Goal: Transaction & Acquisition: Obtain resource

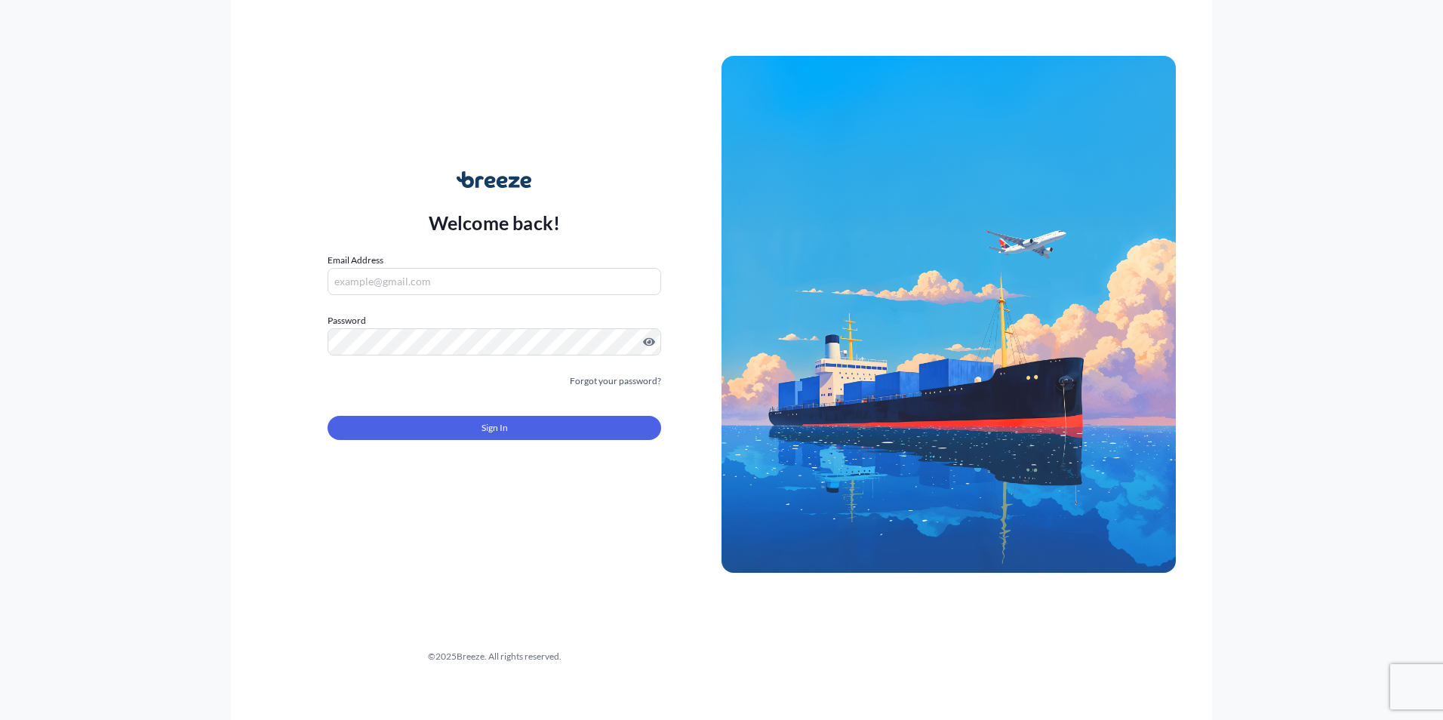
type input "[EMAIL_ADDRESS][DOMAIN_NAME]"
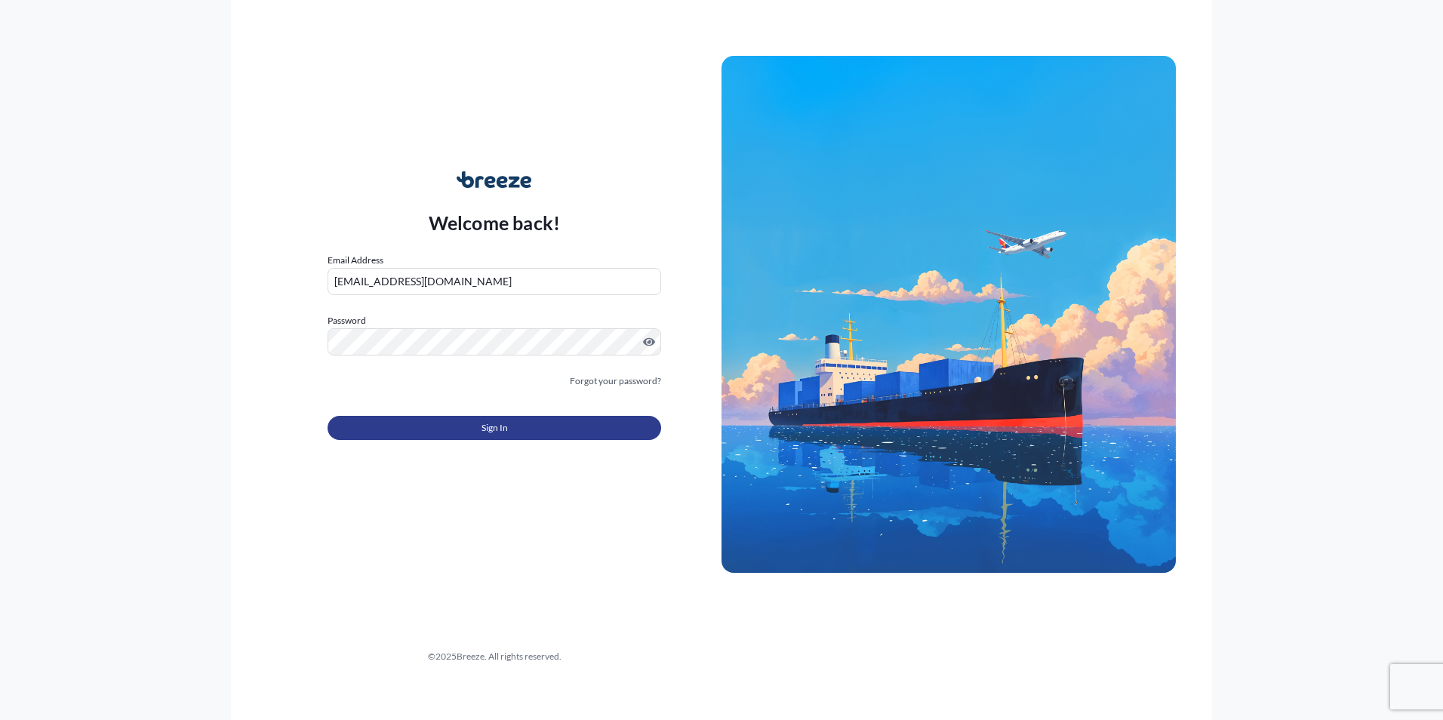
click at [460, 437] on button "Sign In" at bounding box center [494, 428] width 334 height 24
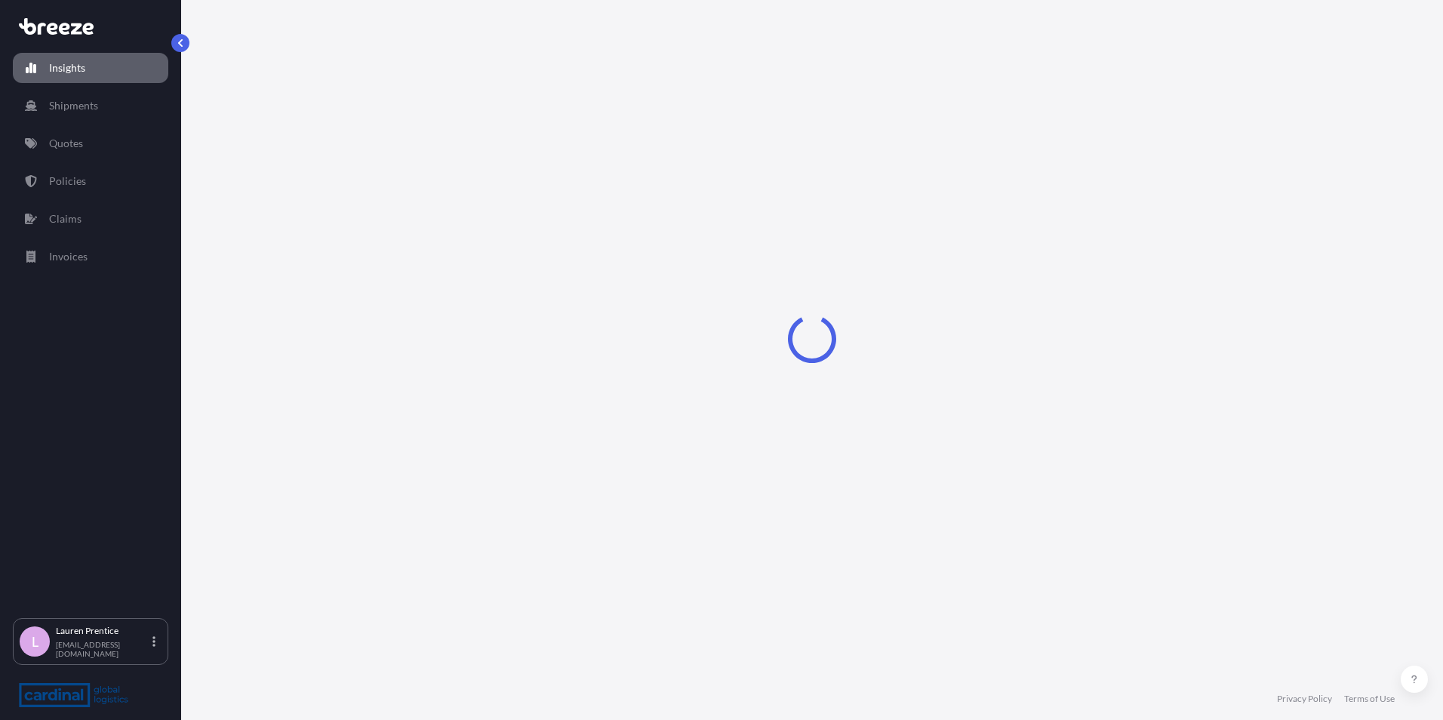
select select "2025"
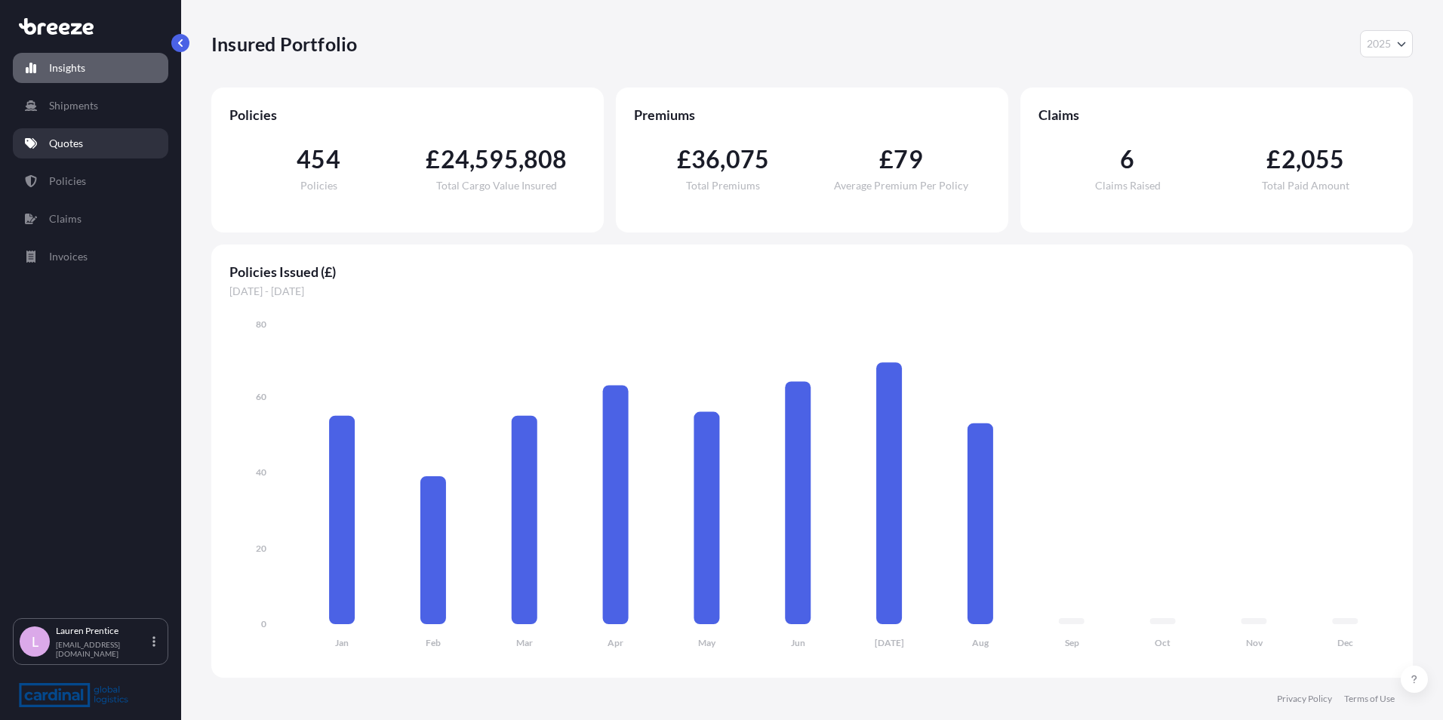
click at [81, 143] on p "Quotes" at bounding box center [66, 143] width 34 height 15
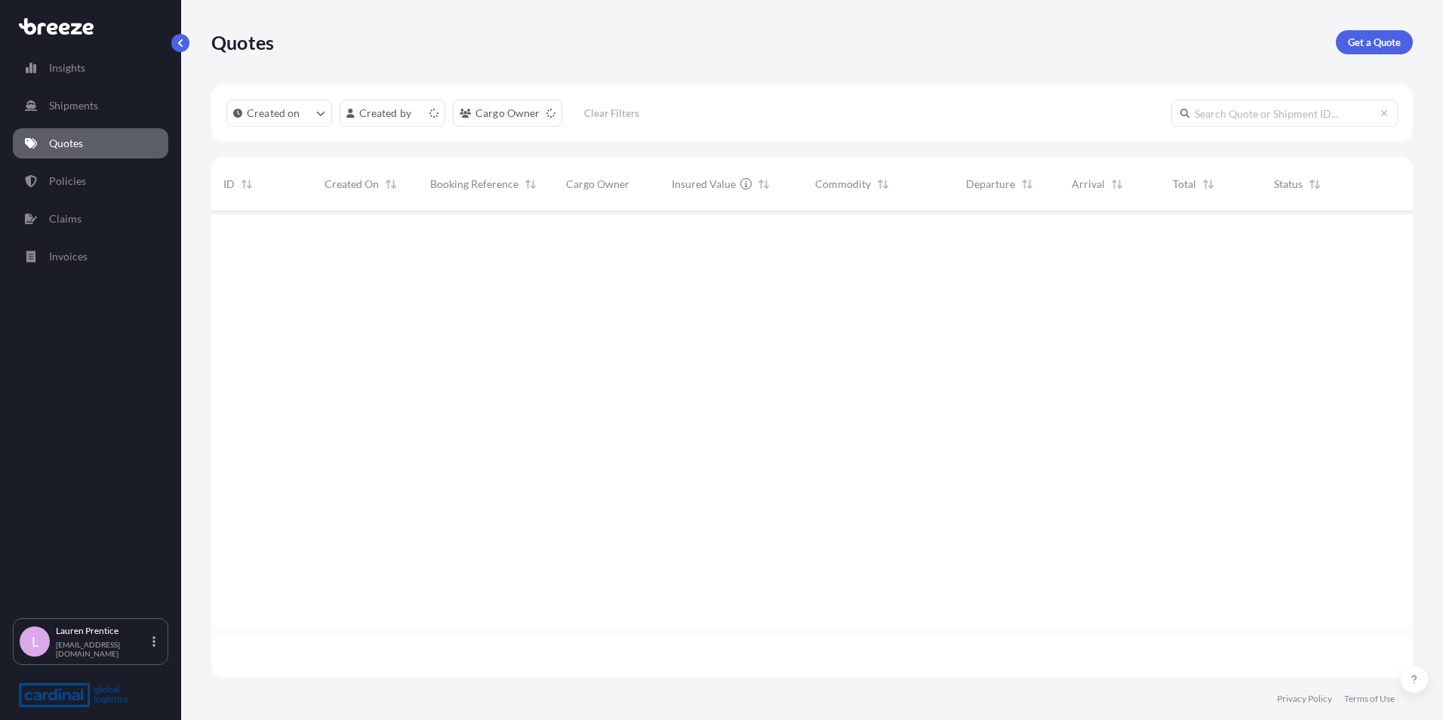
scroll to position [463, 1190]
click at [1385, 32] on link "Get a Quote" at bounding box center [1374, 42] width 77 height 24
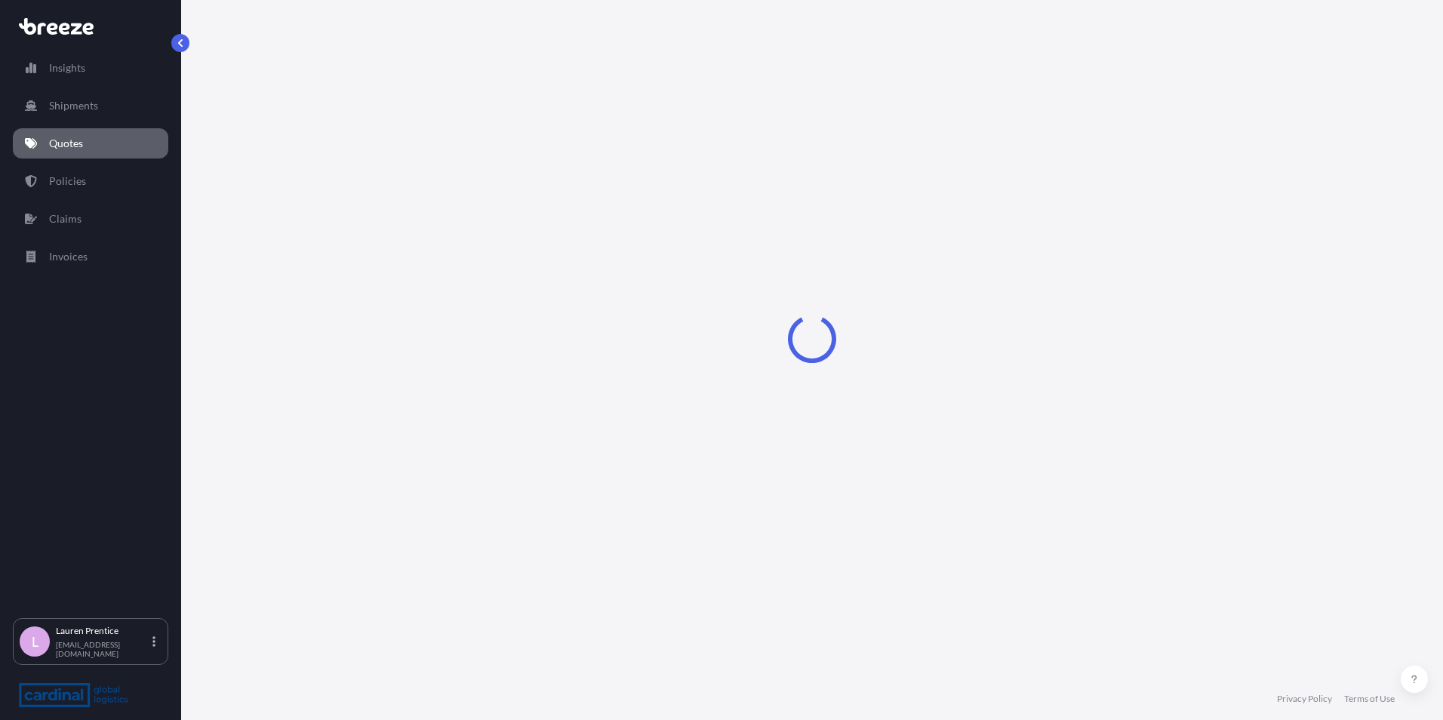
select select "Sea"
select select "1"
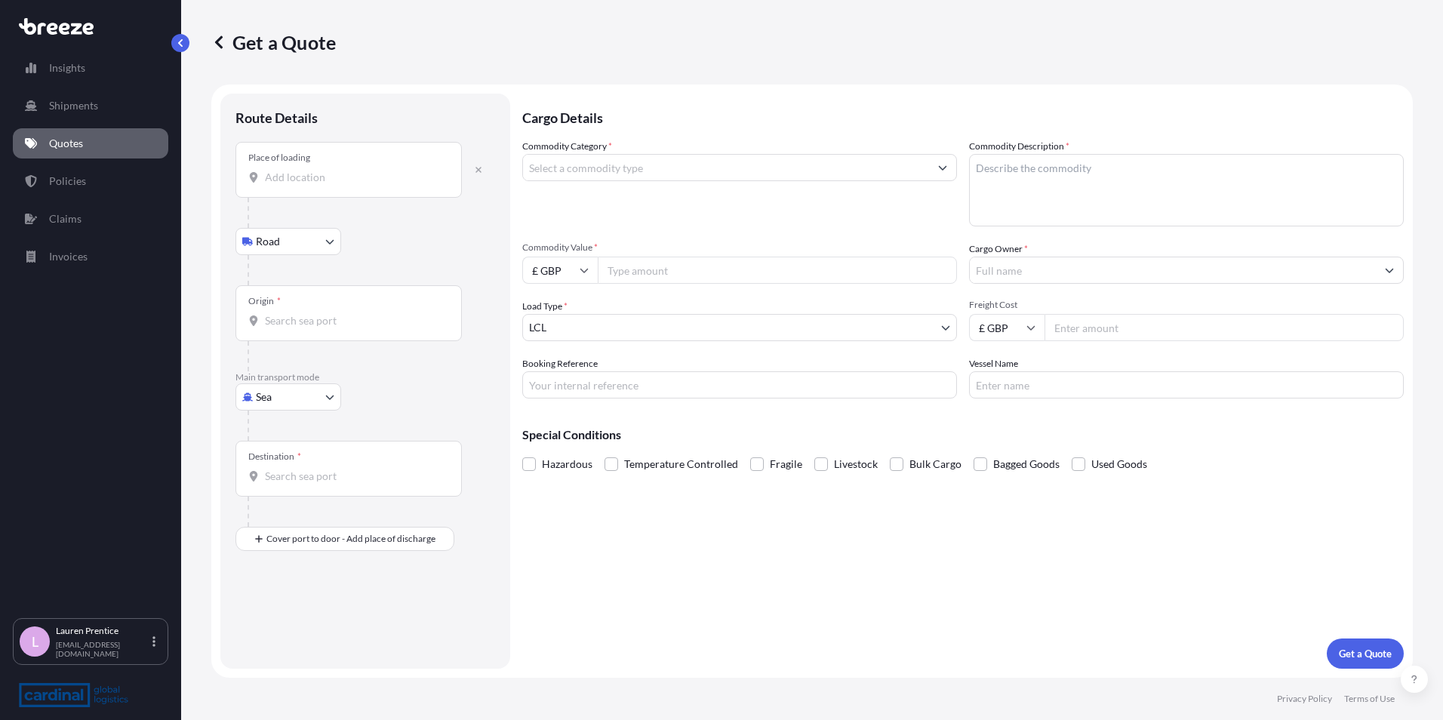
click at [294, 180] on input "Place of loading" at bounding box center [354, 177] width 178 height 15
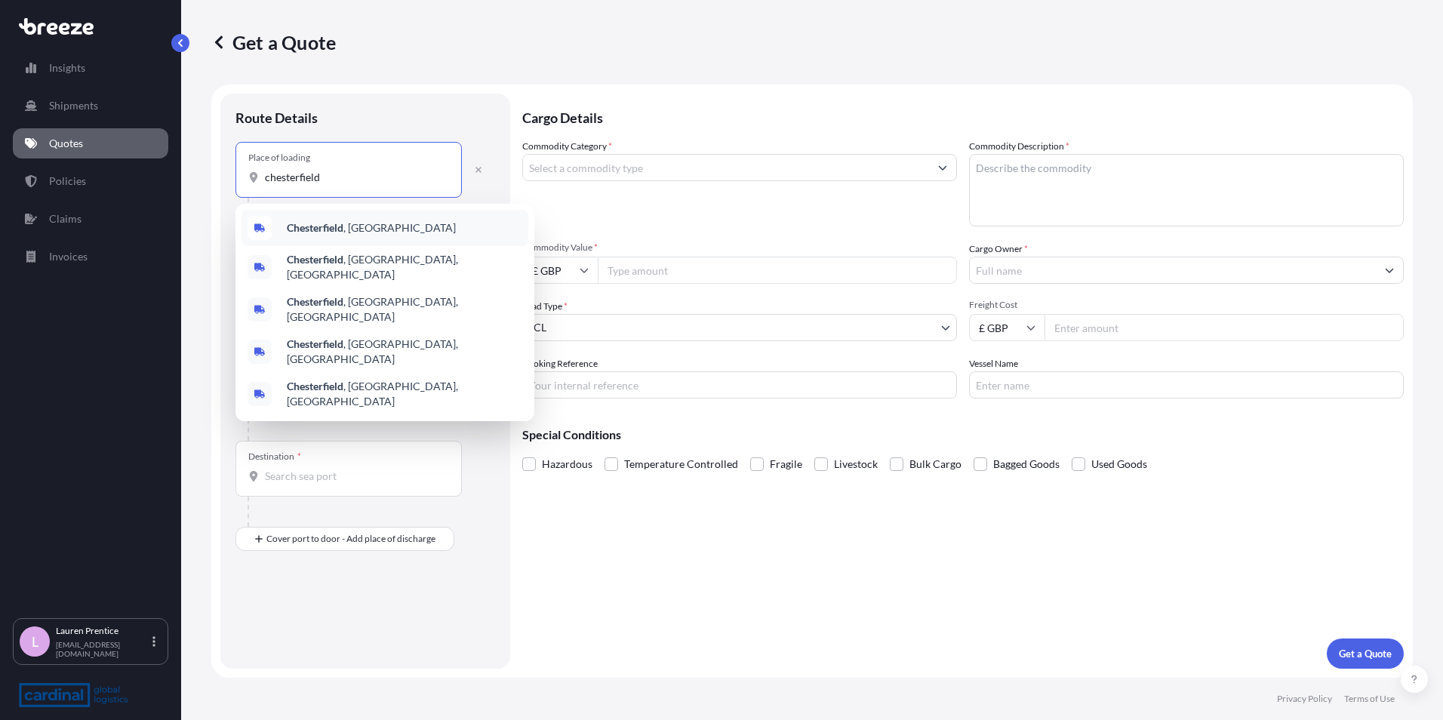
click at [421, 227] on div "Chesterfield , [GEOGRAPHIC_DATA]" at bounding box center [384, 228] width 287 height 36
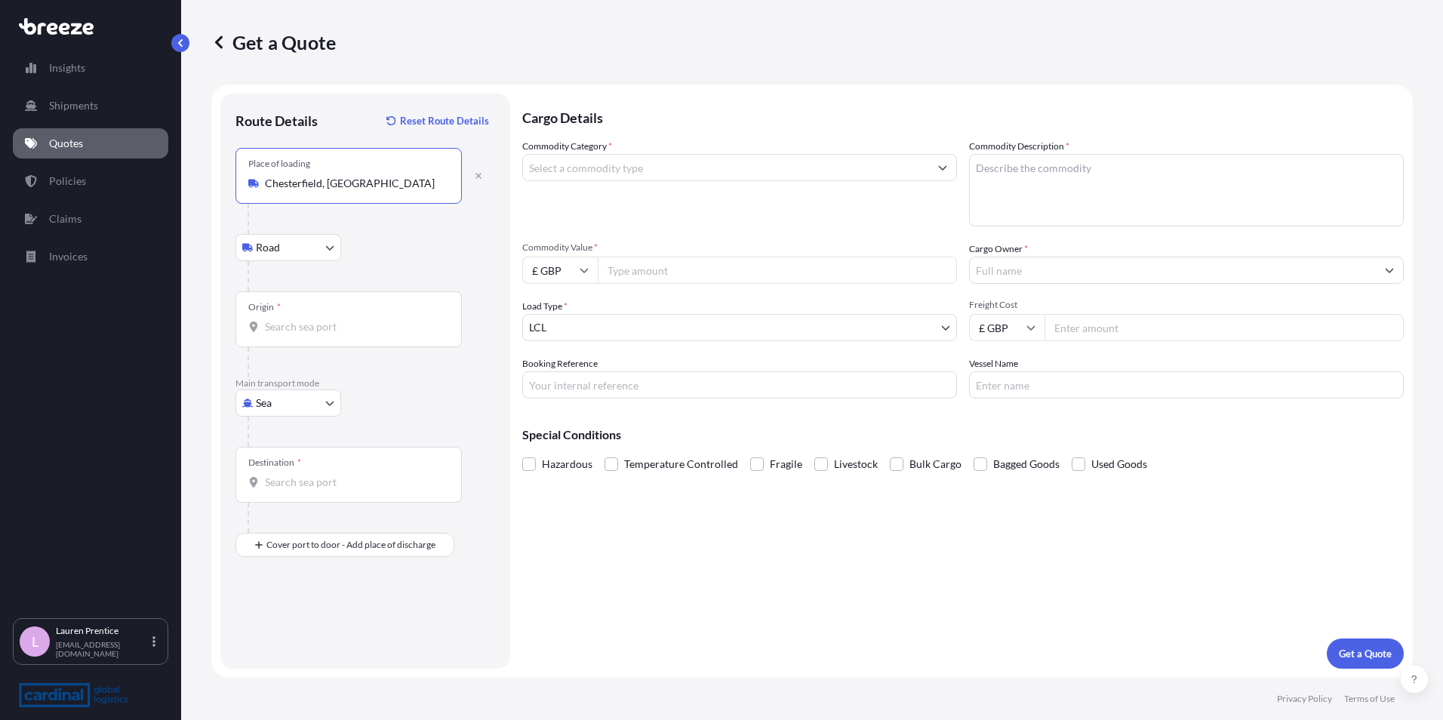
type input "Chesterfield, [GEOGRAPHIC_DATA]"
click at [293, 318] on div "Origin *" at bounding box center [348, 319] width 226 height 56
click at [293, 319] on input "Origin *" at bounding box center [354, 326] width 178 height 15
type input "GBLGP - [GEOGRAPHIC_DATA], [GEOGRAPHIC_DATA]"
click at [287, 485] on input "Destination *" at bounding box center [354, 482] width 178 height 15
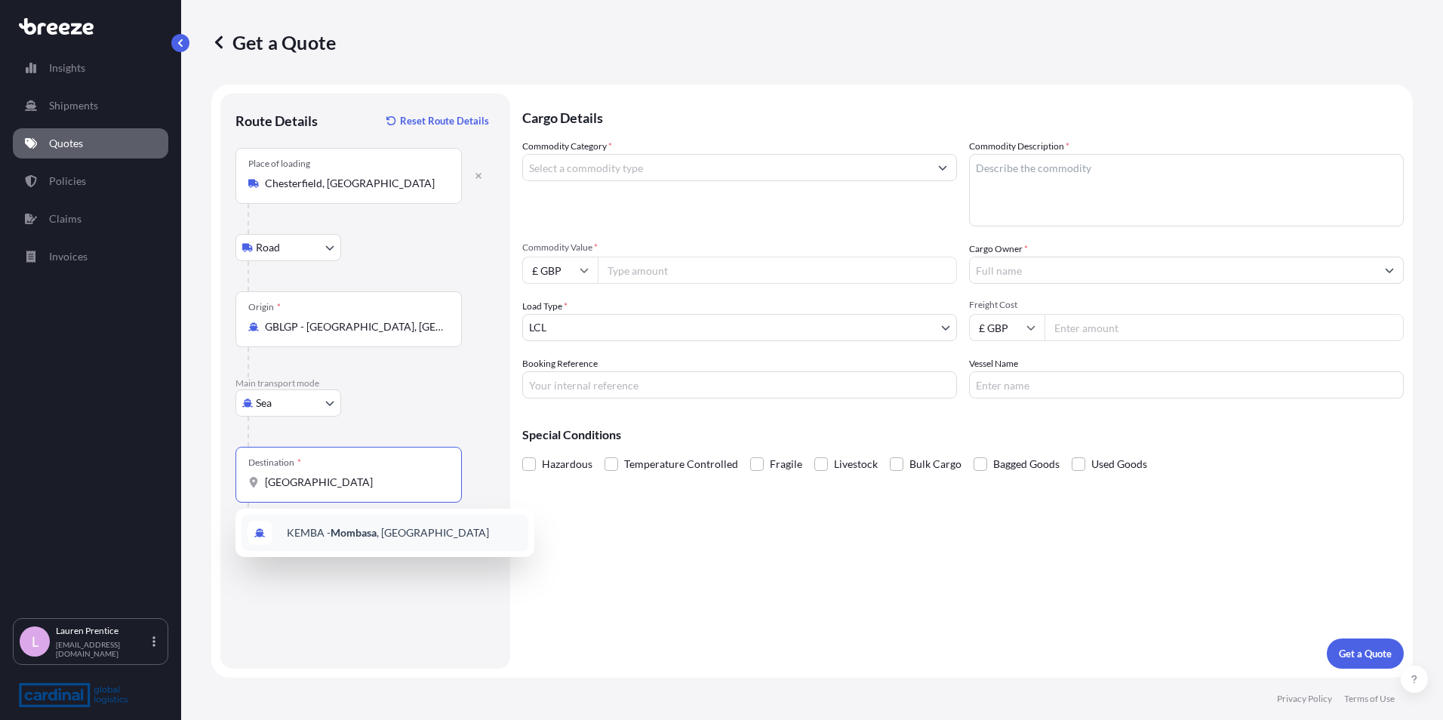
click at [325, 537] on span "KEMBA - [GEOGRAPHIC_DATA] , [GEOGRAPHIC_DATA]" at bounding box center [388, 532] width 202 height 15
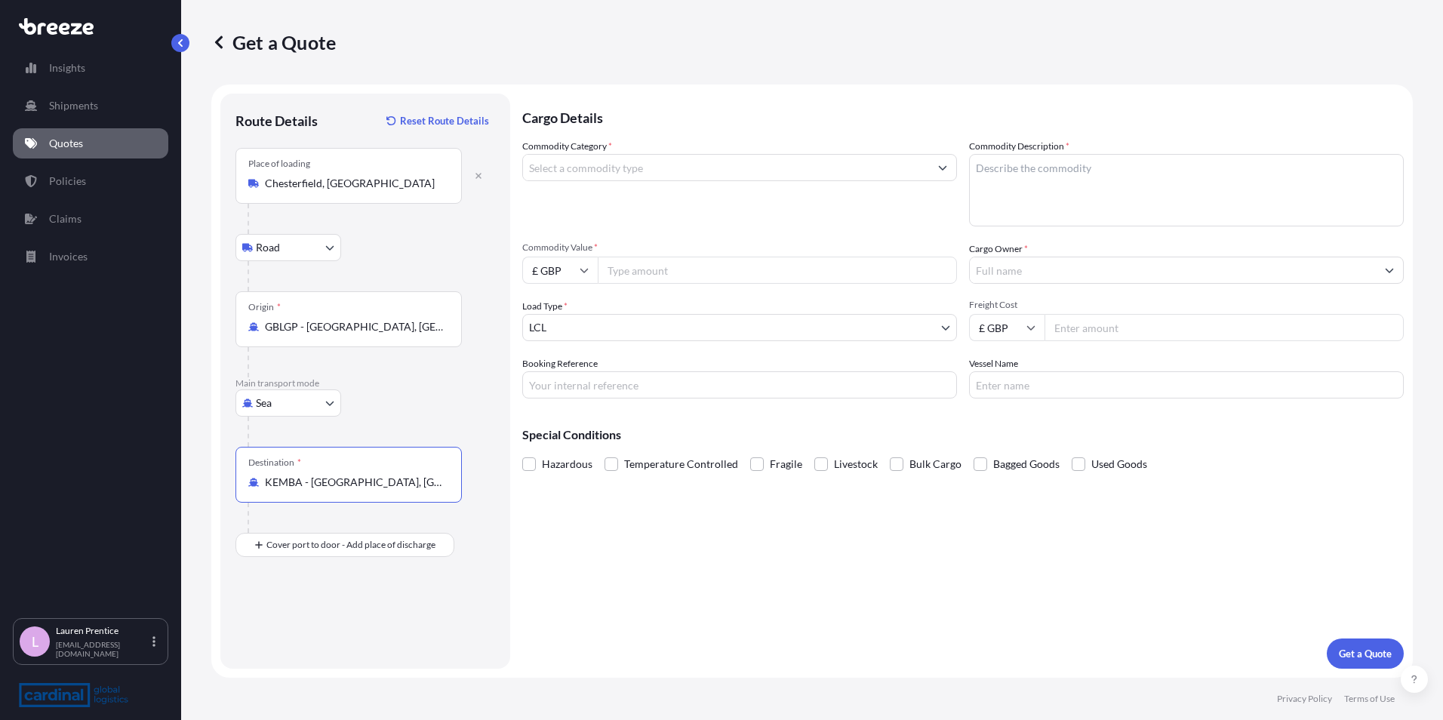
type input "KEMBA - [GEOGRAPHIC_DATA], [GEOGRAPHIC_DATA]"
click at [615, 174] on input "Commodity Category *" at bounding box center [726, 167] width 406 height 27
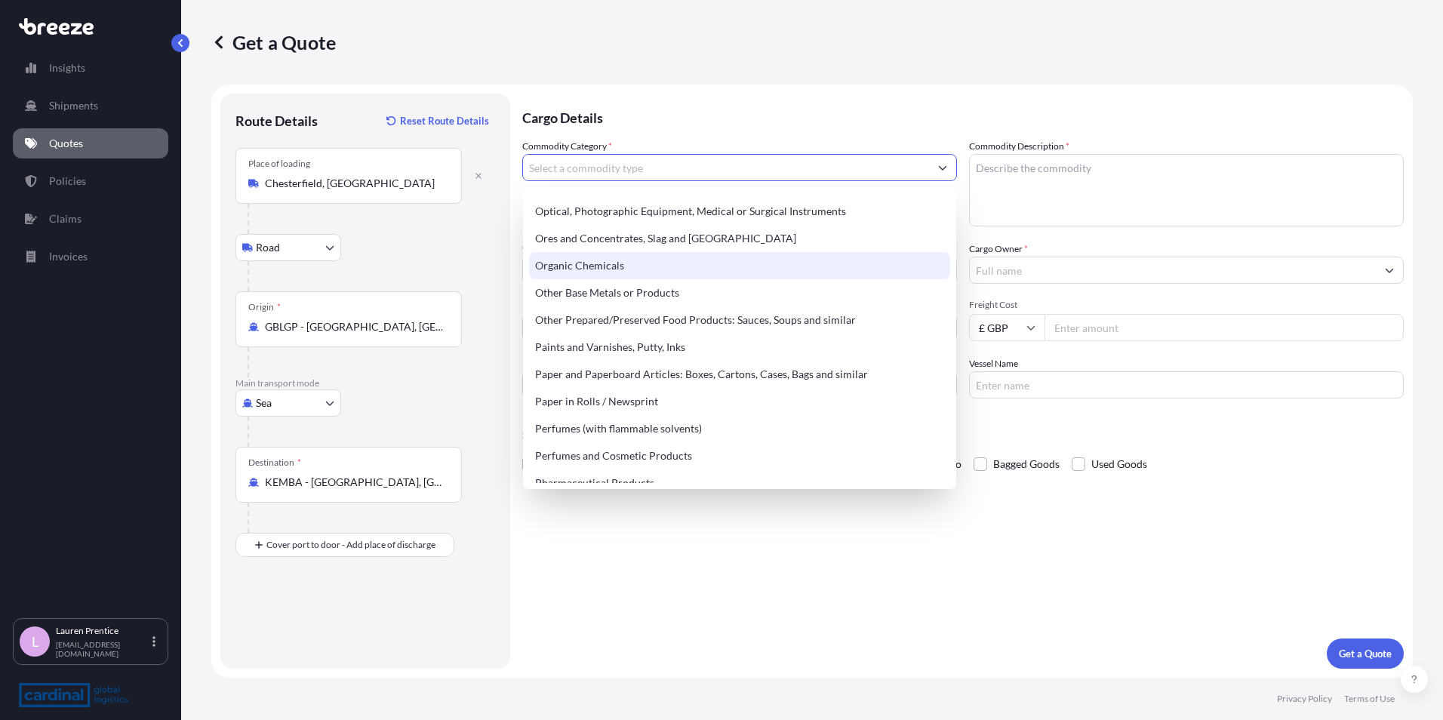
scroll to position [2415, 0]
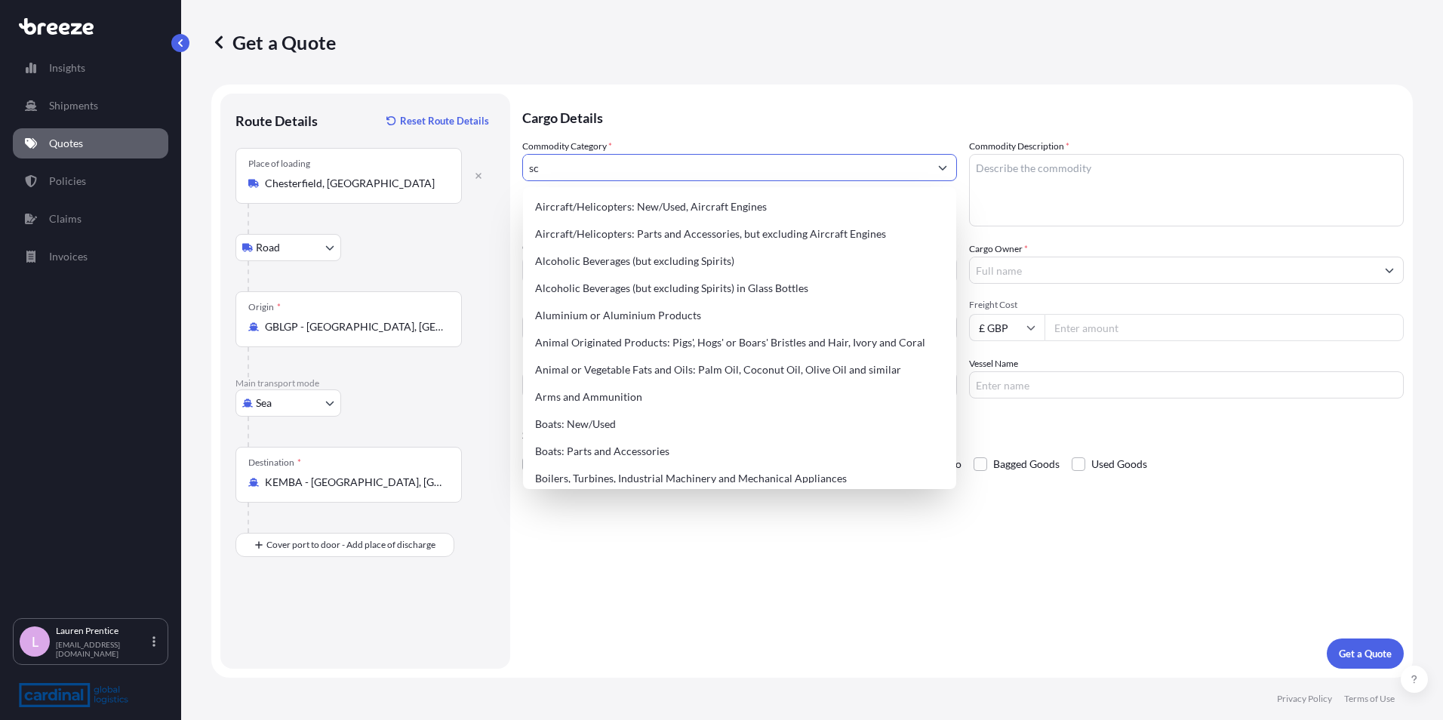
type input "s"
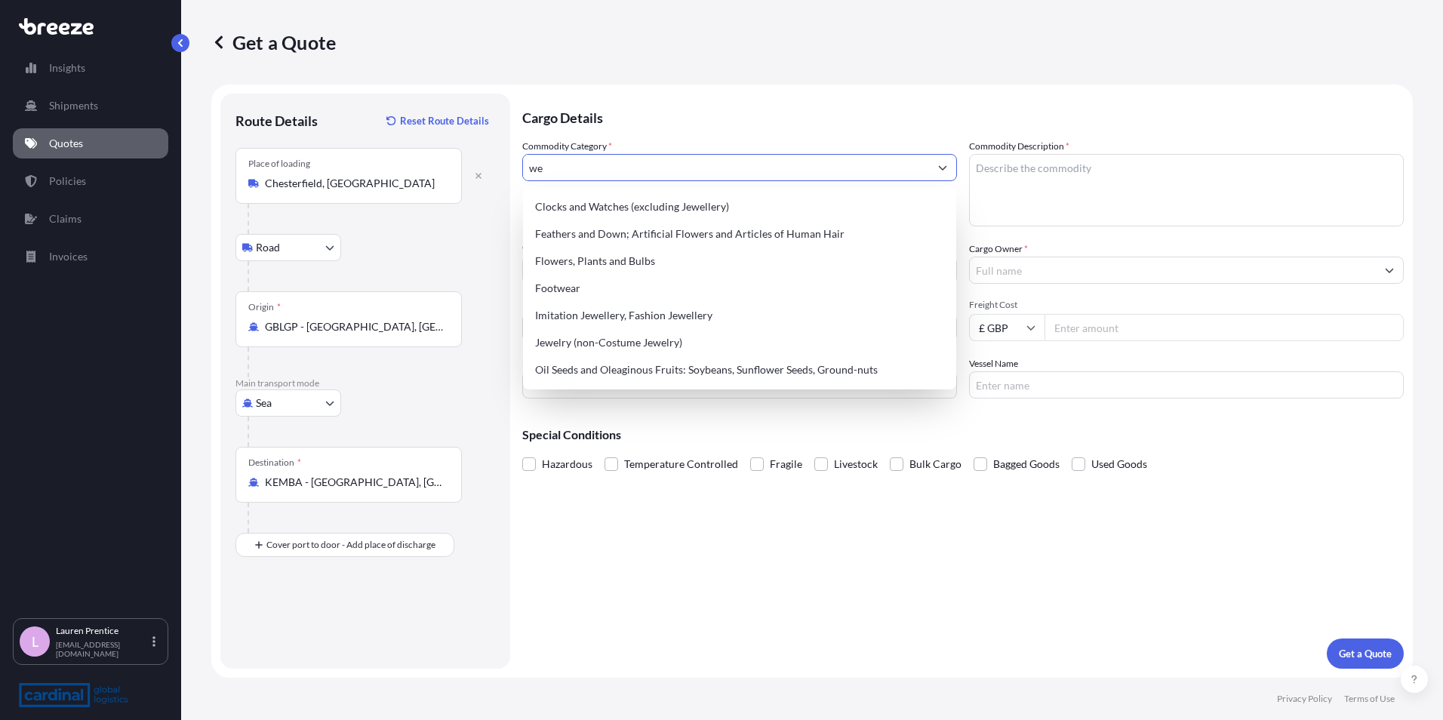
type input "w"
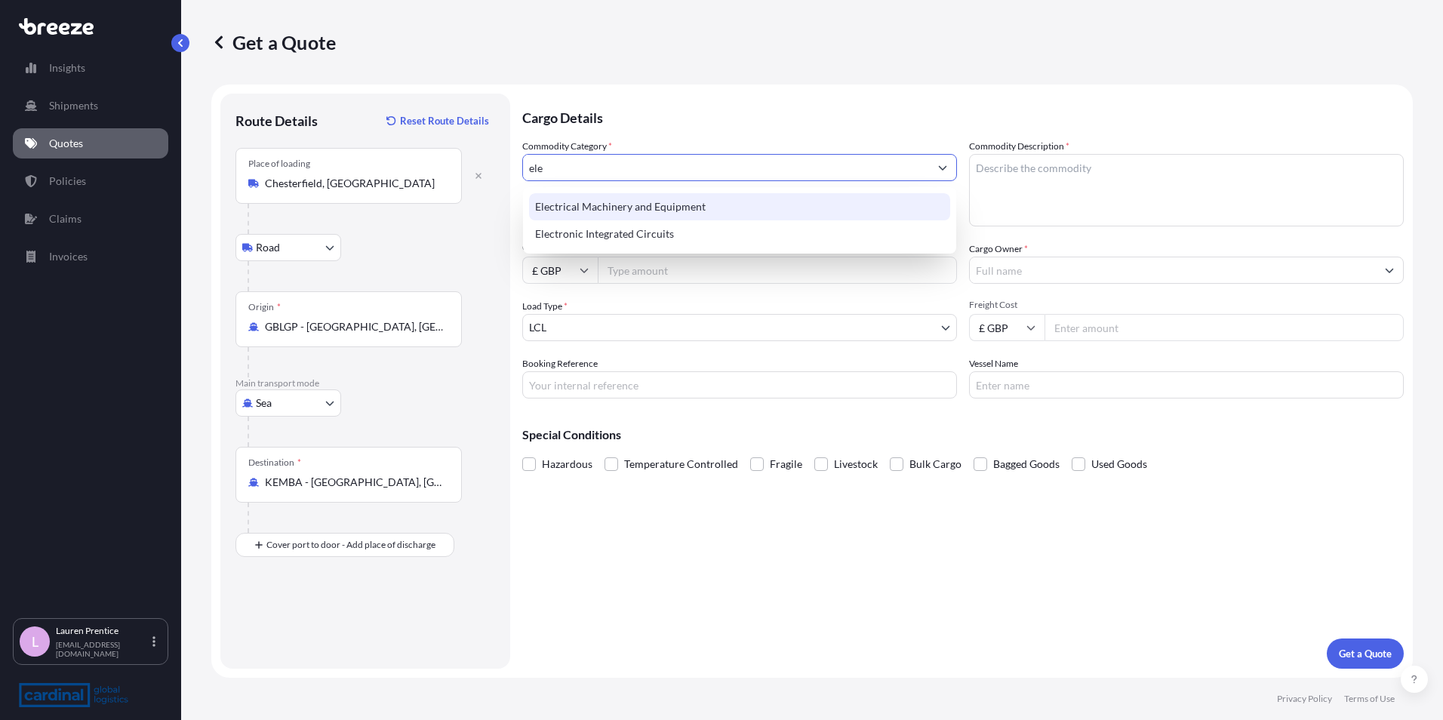
click at [711, 212] on div "Electrical Machinery and Equipment" at bounding box center [739, 206] width 421 height 27
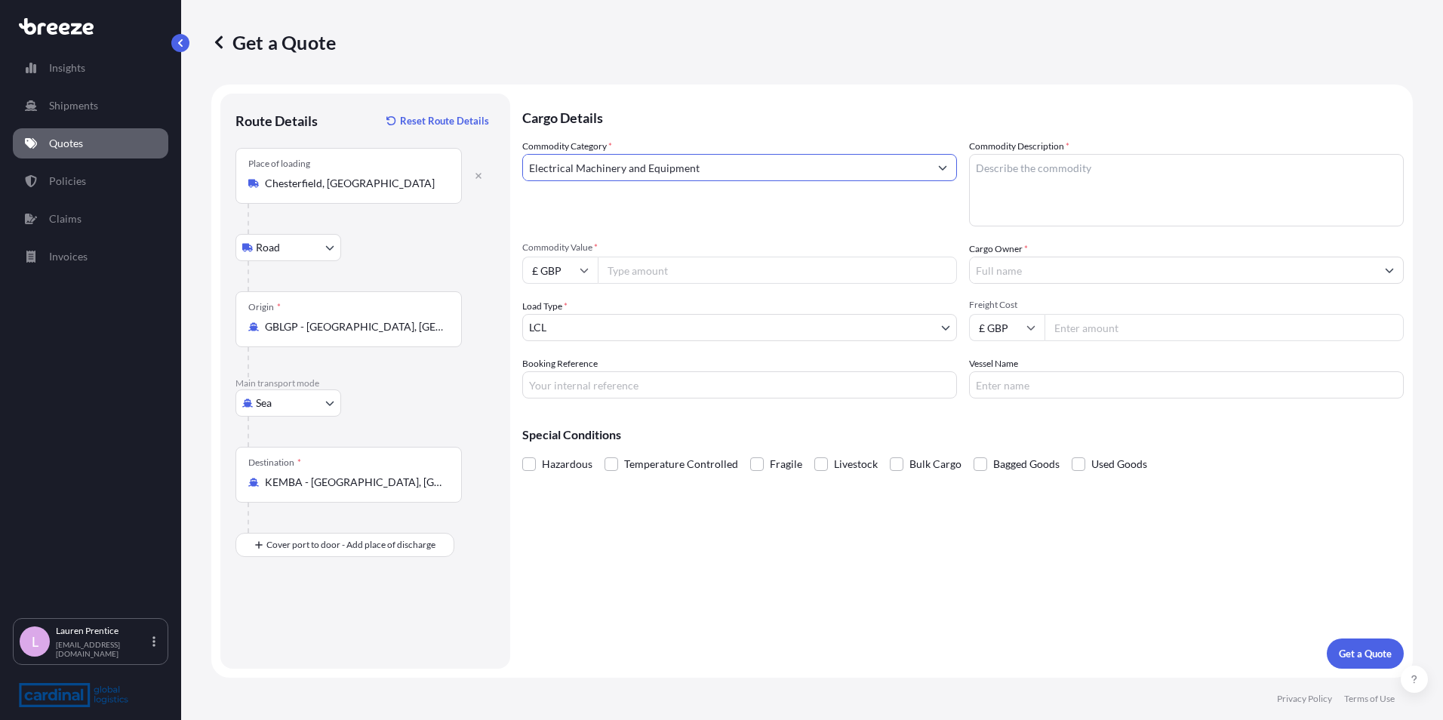
type input "Electrical Machinery and Equipment"
click at [1049, 178] on textarea "Commodity Description *" at bounding box center [1186, 190] width 435 height 72
type textarea "weighbridge"
click at [654, 272] on input "Commodity Value *" at bounding box center [777, 270] width 359 height 27
type input "57640.00"
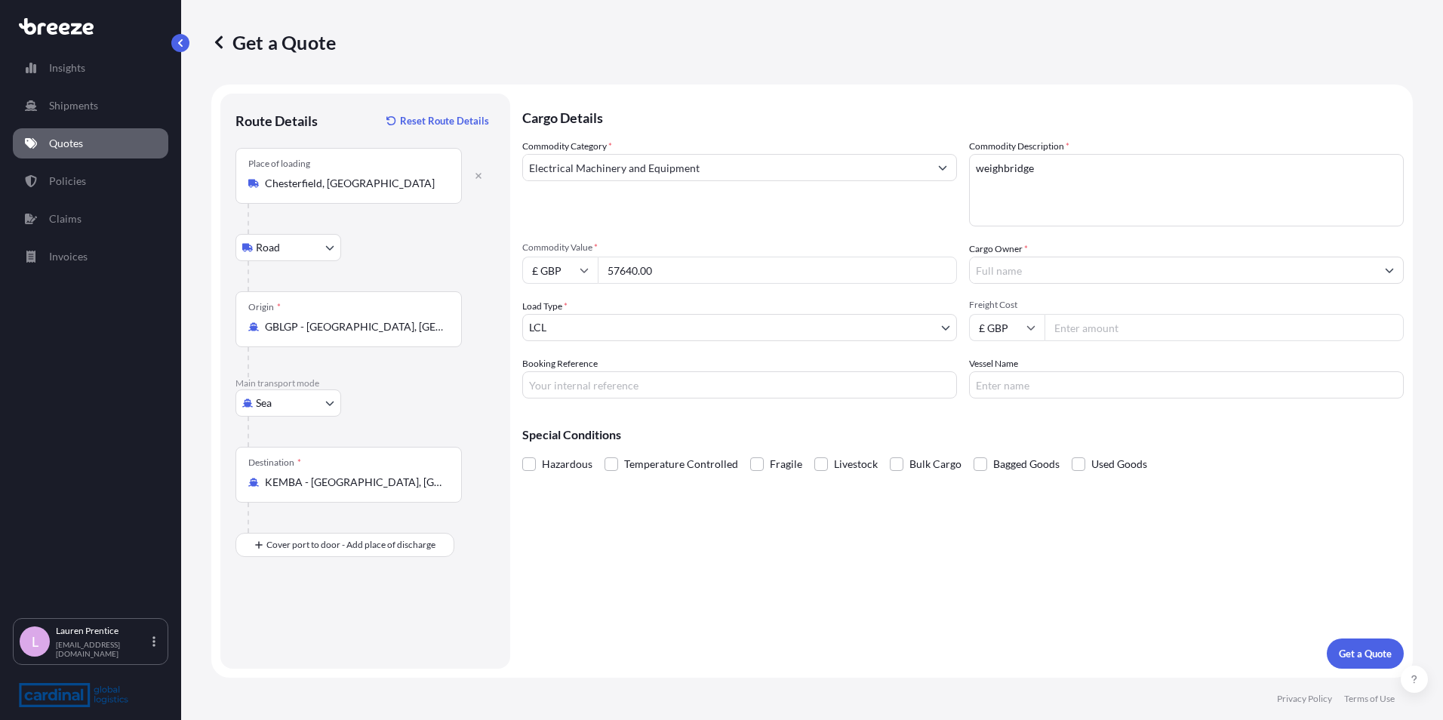
click at [1116, 324] on input "Freight Cost" at bounding box center [1223, 327] width 359 height 27
type input "4995"
click at [984, 268] on input "Cargo Owner *" at bounding box center [1173, 270] width 406 height 27
type input "wilstok"
click at [716, 394] on input "Booking Reference" at bounding box center [739, 384] width 435 height 27
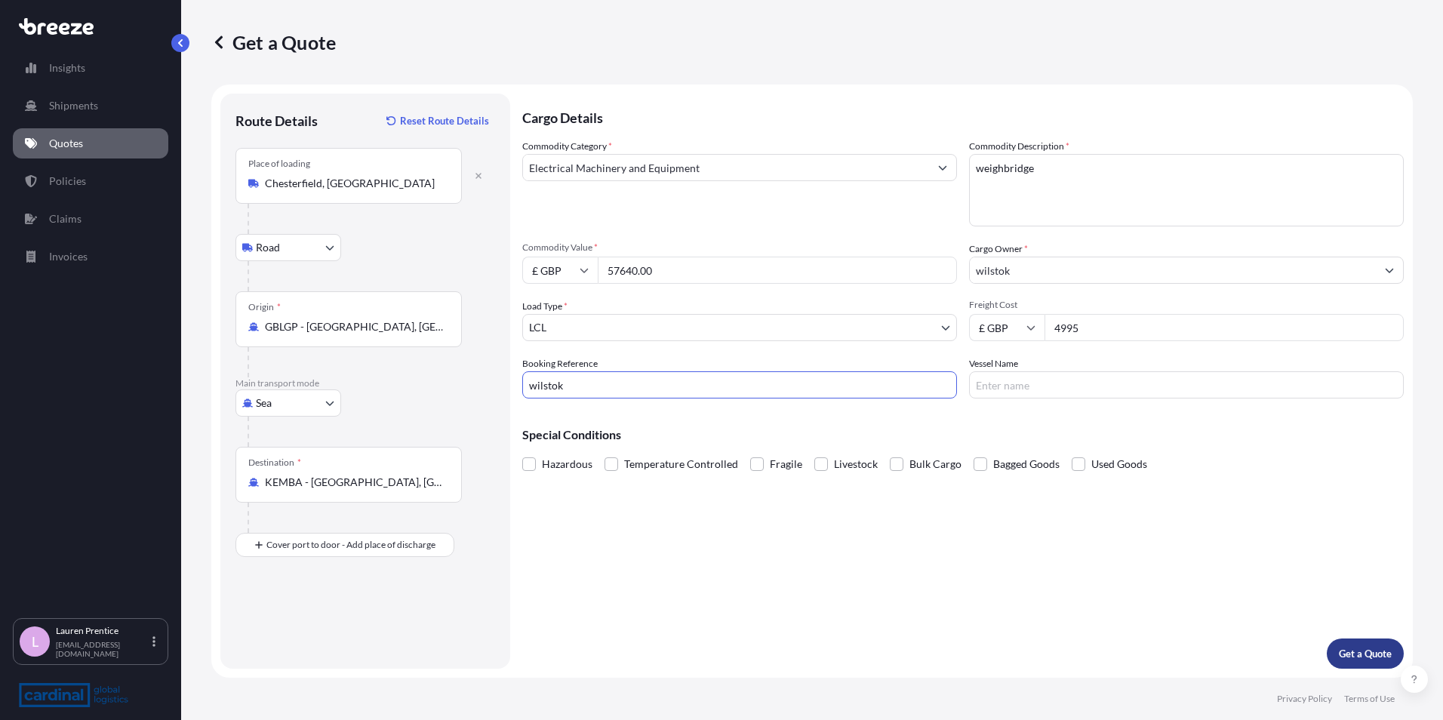
type input "wilstok"
click at [1376, 653] on p "Get a Quote" at bounding box center [1365, 653] width 53 height 15
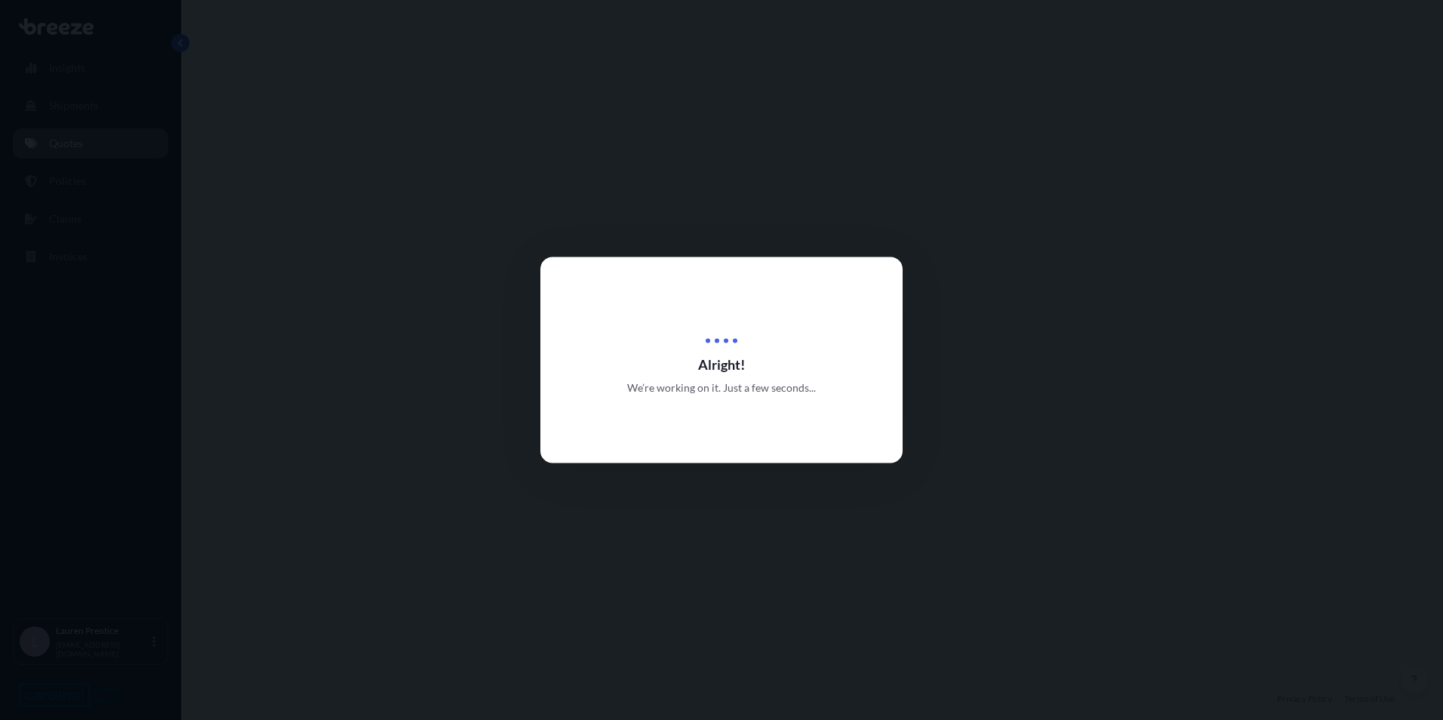
select select "Road"
select select "Sea"
select select "1"
